Goal: Browse casually: Explore the website without a specific task or goal

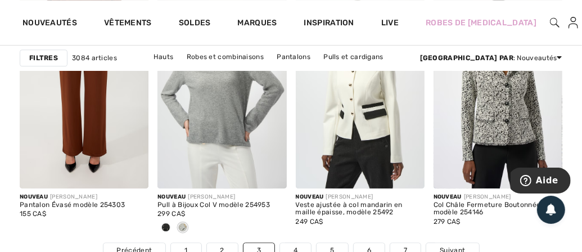
scroll to position [3844, 0]
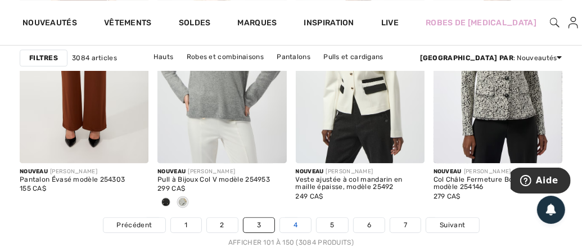
click at [293, 222] on link "4" at bounding box center [295, 225] width 31 height 15
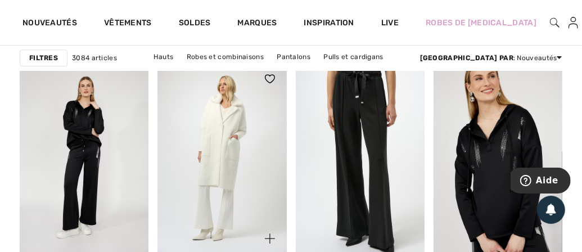
scroll to position [3972, 0]
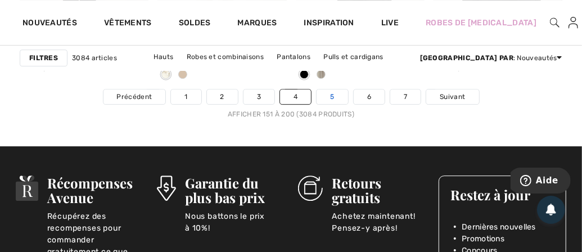
click at [334, 89] on link "5" at bounding box center [332, 96] width 31 height 15
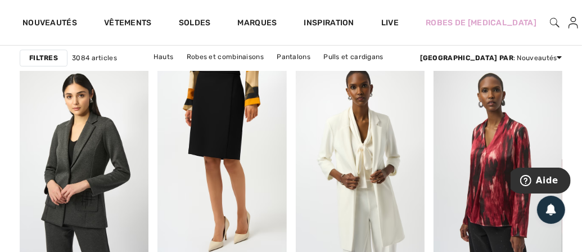
scroll to position [3972, 0]
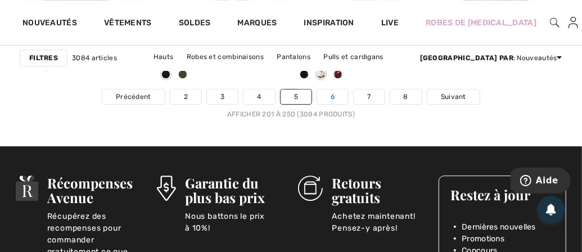
click at [337, 95] on link "6" at bounding box center [332, 96] width 31 height 15
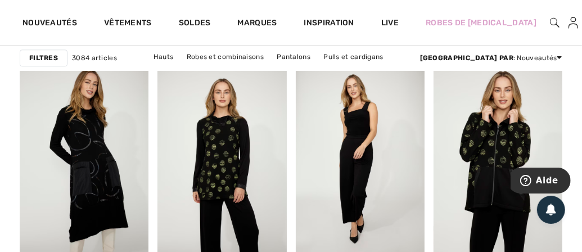
scroll to position [3972, 0]
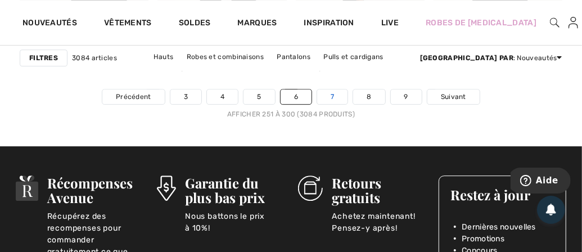
click at [331, 93] on link "7" at bounding box center [332, 96] width 30 height 15
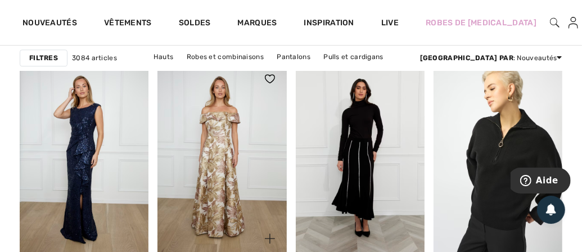
scroll to position [3972, 0]
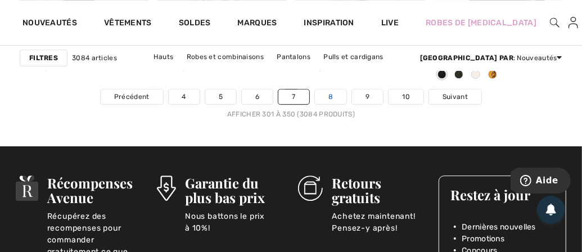
click at [339, 91] on link "8" at bounding box center [330, 96] width 31 height 15
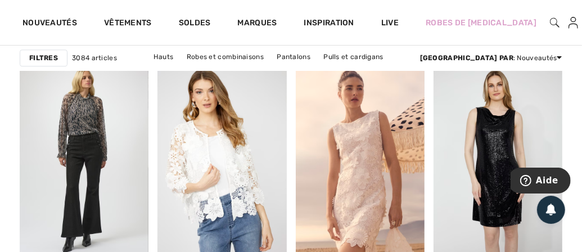
scroll to position [3972, 0]
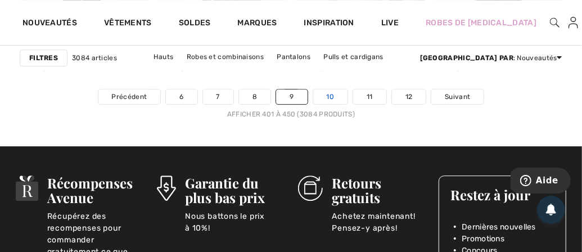
click at [333, 90] on link "10" at bounding box center [330, 96] width 35 height 15
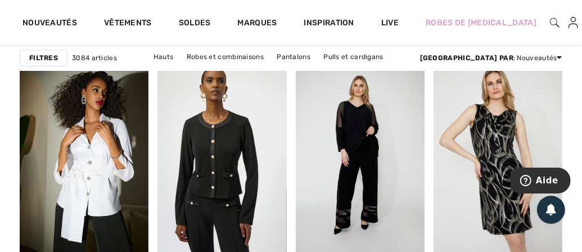
scroll to position [3972, 0]
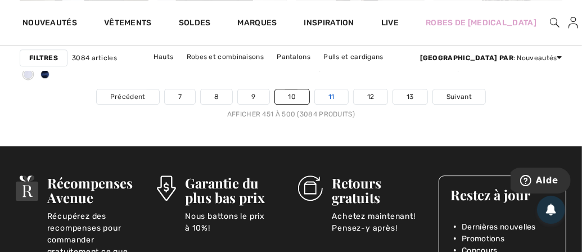
click at [332, 92] on link "11" at bounding box center [331, 96] width 33 height 15
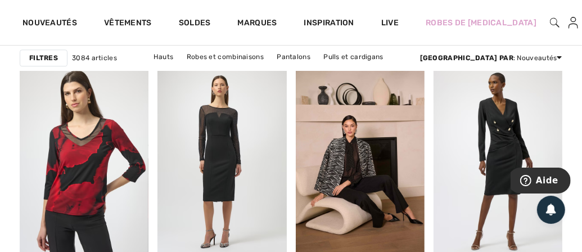
scroll to position [3972, 0]
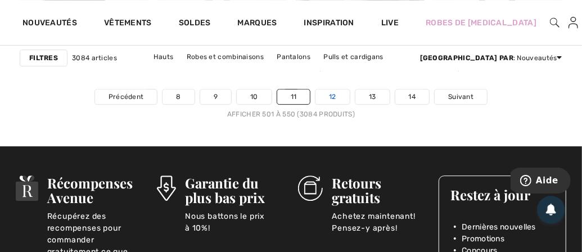
click at [345, 94] on link "12" at bounding box center [332, 96] width 34 height 15
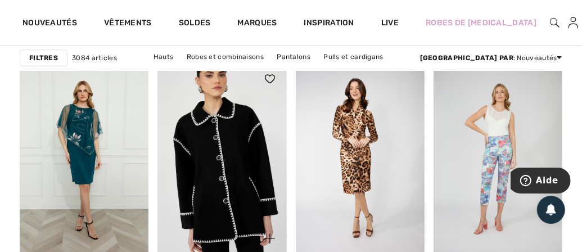
scroll to position [3972, 0]
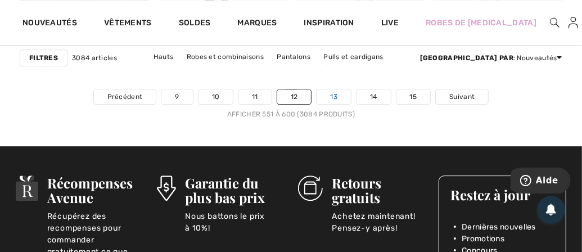
click at [338, 97] on link "13" at bounding box center [334, 96] width 34 height 15
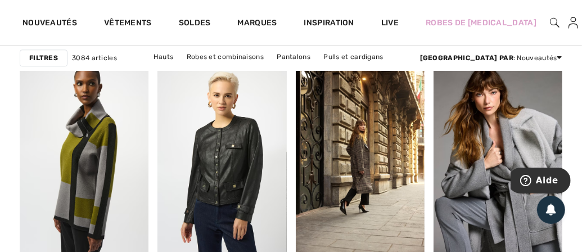
scroll to position [3972, 0]
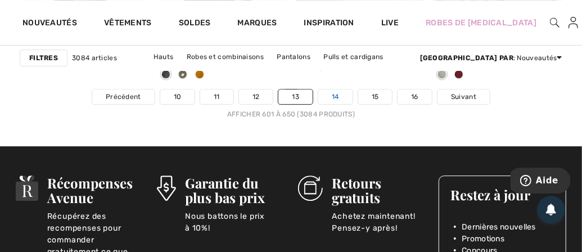
click at [342, 97] on link "14" at bounding box center [335, 96] width 34 height 15
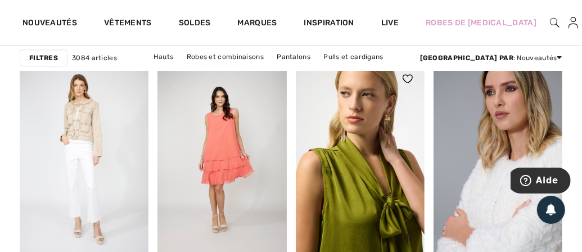
scroll to position [3972, 0]
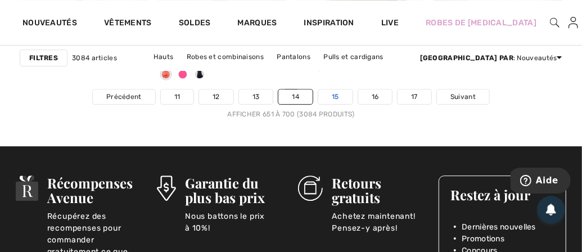
click at [337, 93] on link "15" at bounding box center [335, 96] width 34 height 15
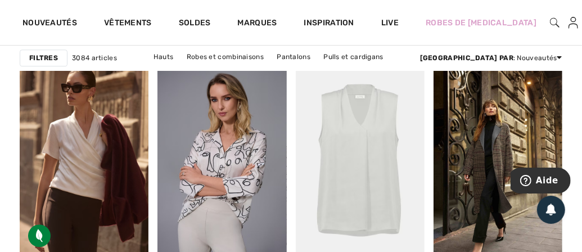
scroll to position [3972, 0]
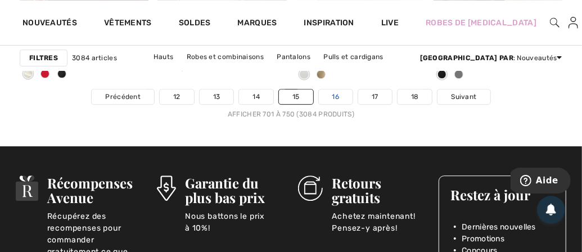
click at [340, 97] on link "16" at bounding box center [336, 96] width 34 height 15
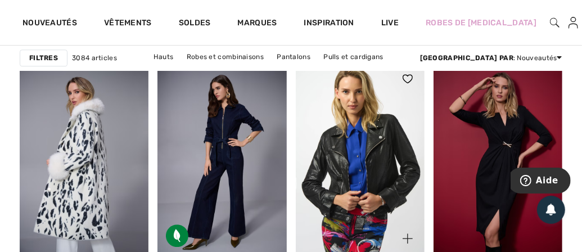
scroll to position [3972, 0]
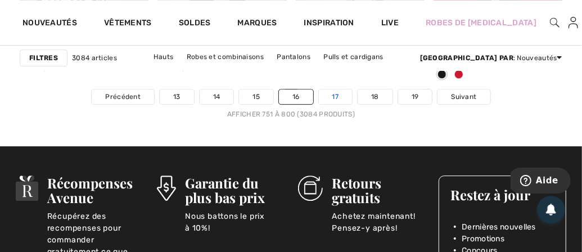
click at [345, 89] on link "17" at bounding box center [336, 96] width 34 height 15
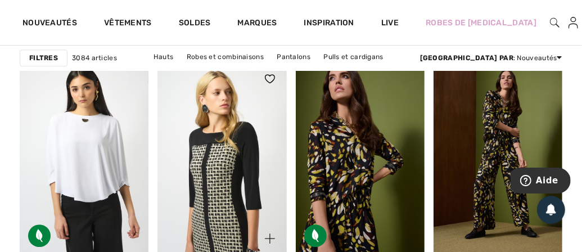
scroll to position [3972, 0]
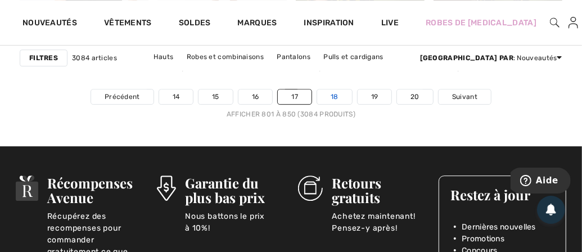
click at [345, 94] on link "18" at bounding box center [334, 96] width 35 height 15
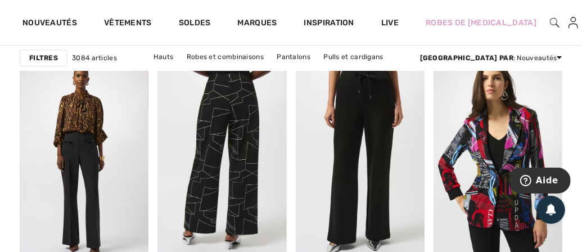
scroll to position [3972, 0]
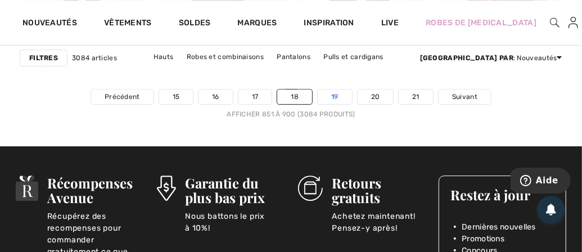
click at [341, 89] on link "19" at bounding box center [335, 96] width 34 height 15
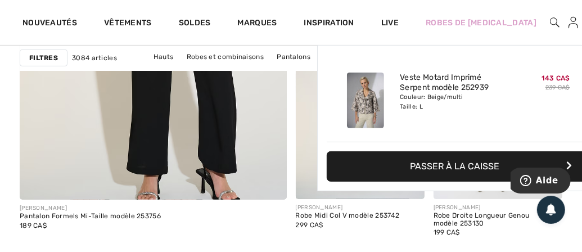
scroll to position [2648, 0]
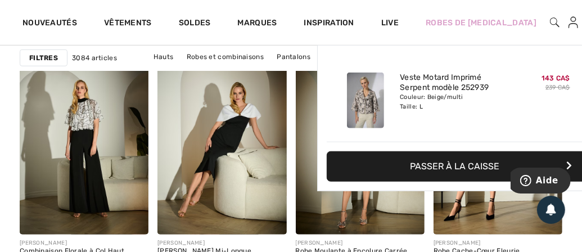
click at [581, 22] on img at bounding box center [593, 22] width 10 height 13
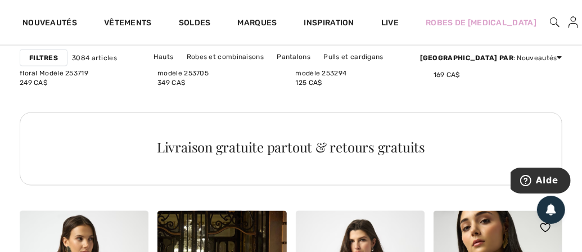
scroll to position [3310, 0]
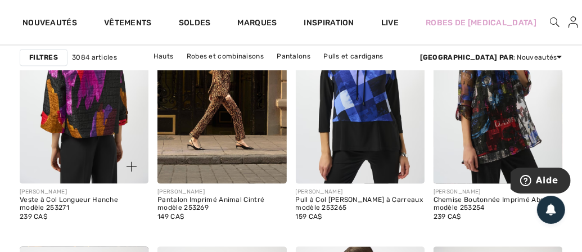
click at [96, 116] on img at bounding box center [84, 86] width 129 height 193
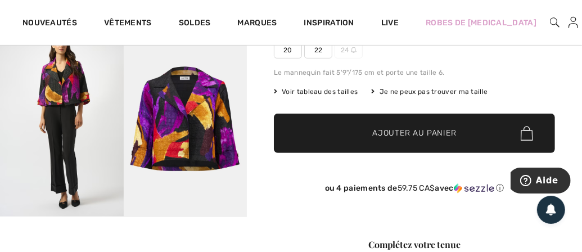
scroll to position [441, 0]
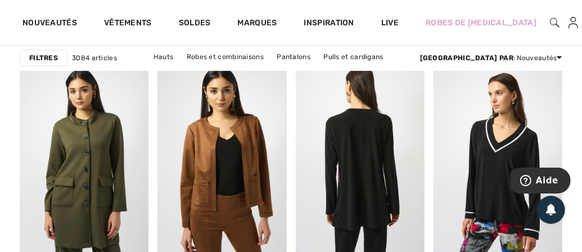
scroll to position [3972, 0]
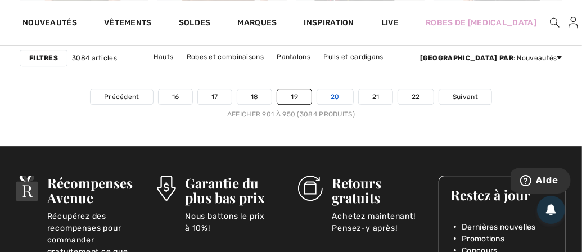
click at [334, 89] on link "20" at bounding box center [335, 96] width 36 height 15
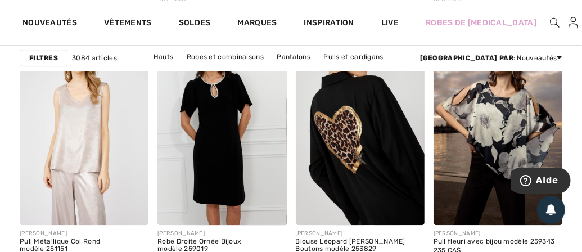
scroll to position [3794, 0]
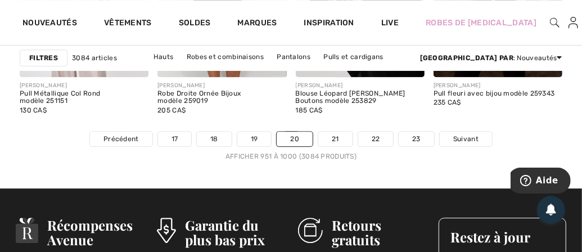
scroll to position [3709, 0]
